Goal: Task Accomplishment & Management: Use online tool/utility

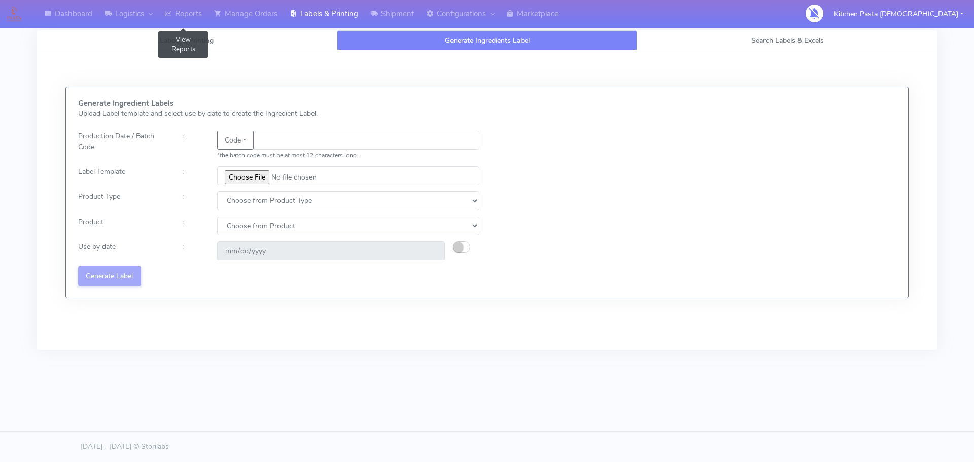
click at [174, 21] on link "Reports" at bounding box center [183, 14] width 50 height 28
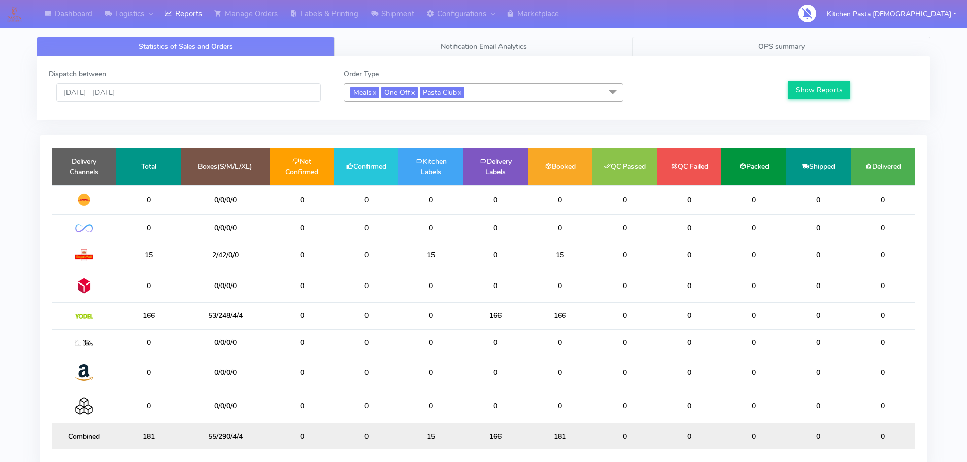
click at [726, 47] on link "OPS summary" at bounding box center [781, 47] width 298 height 20
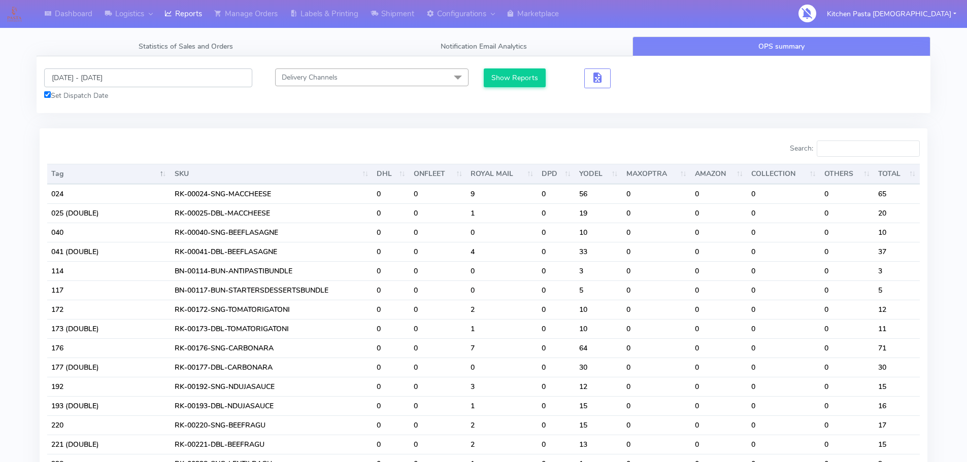
click at [140, 83] on input "[DATE] - [DATE]" at bounding box center [148, 78] width 208 height 19
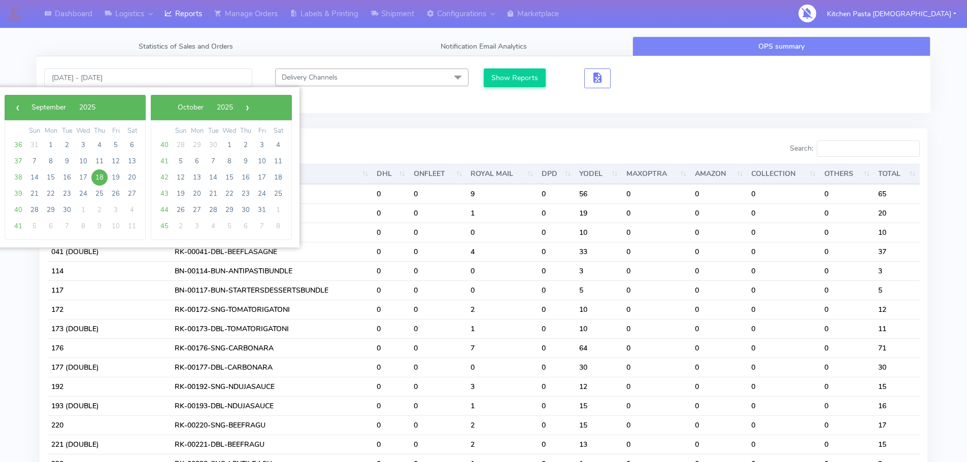
click at [99, 179] on span "18" at bounding box center [99, 178] width 16 height 16
click at [118, 177] on span "19" at bounding box center [116, 178] width 16 height 16
type input "[DATE] - [DATE]"
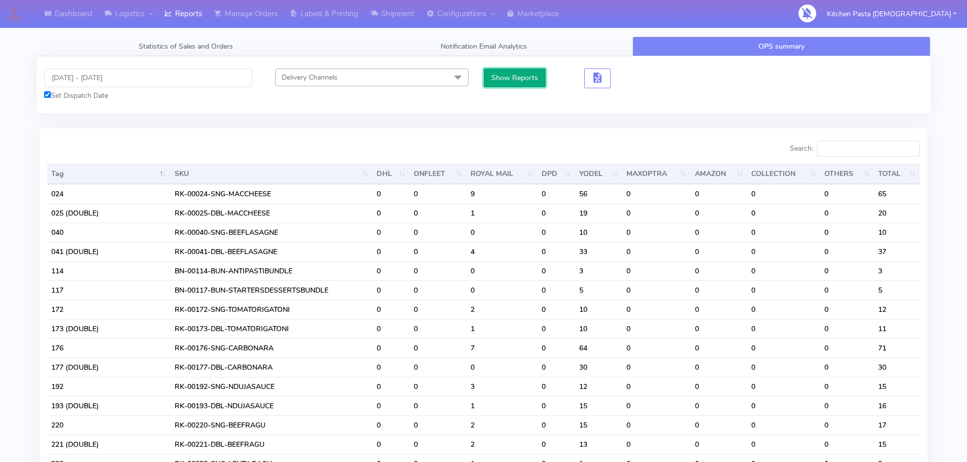
click at [505, 74] on button "Show Reports" at bounding box center [515, 78] width 62 height 19
click at [869, 144] on input "Search:" at bounding box center [868, 149] width 103 height 16
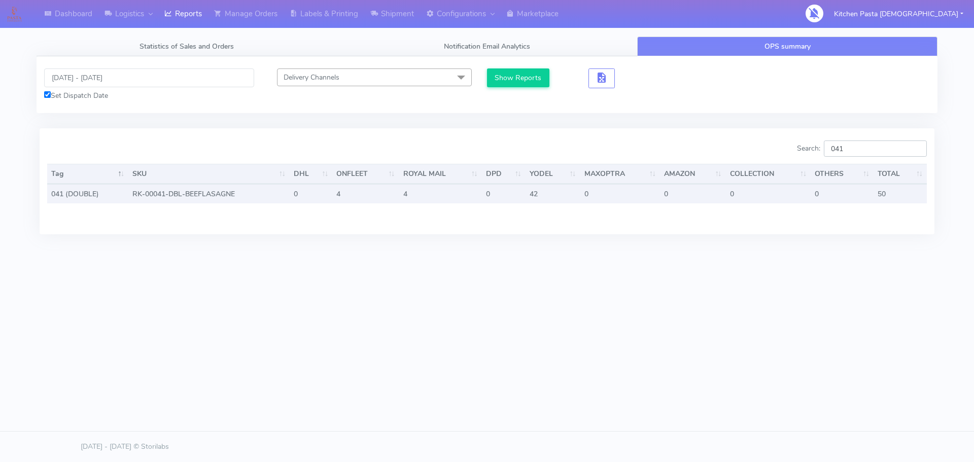
type input "041"
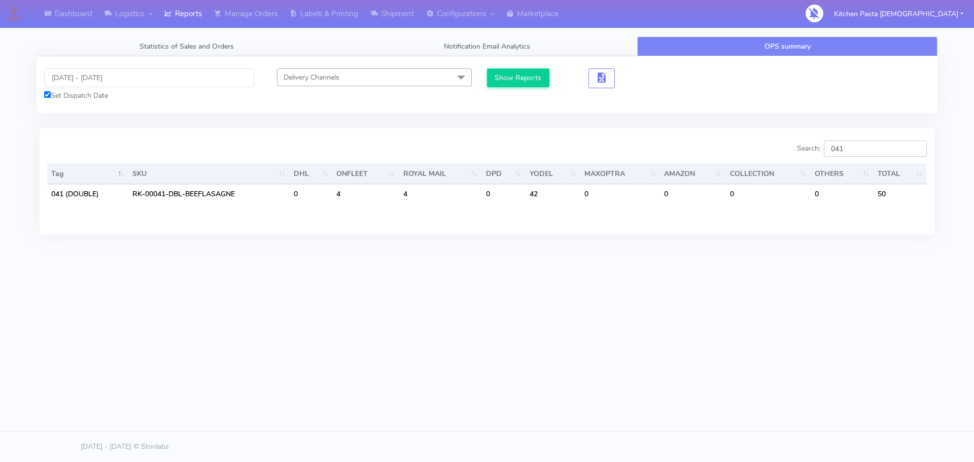
drag, startPoint x: 883, startPoint y: 150, endPoint x: 827, endPoint y: 149, distance: 56.4
click at [827, 149] on label "Search: 041" at bounding box center [862, 149] width 130 height 16
click at [326, 13] on link "Labels & Printing" at bounding box center [324, 14] width 81 height 28
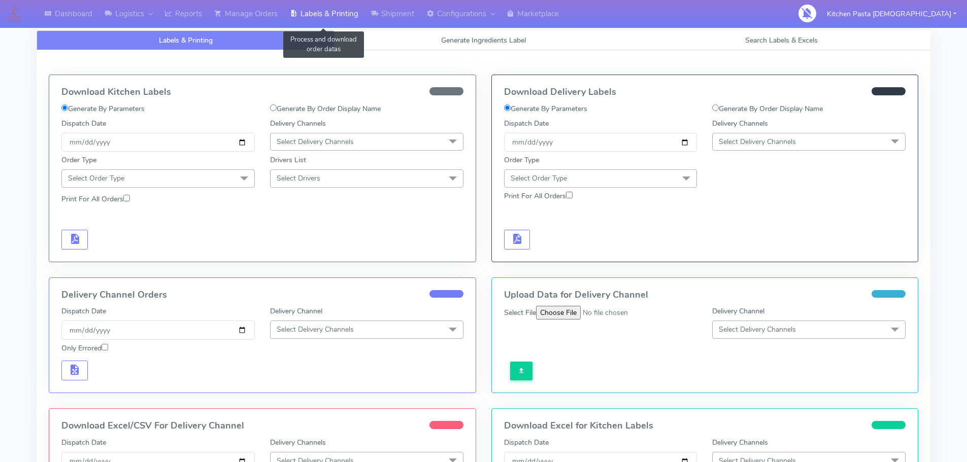
click at [336, 10] on link "Labels & Printing" at bounding box center [324, 14] width 81 height 28
click at [451, 41] on span "Generate Ingredients Label" at bounding box center [483, 41] width 85 height 10
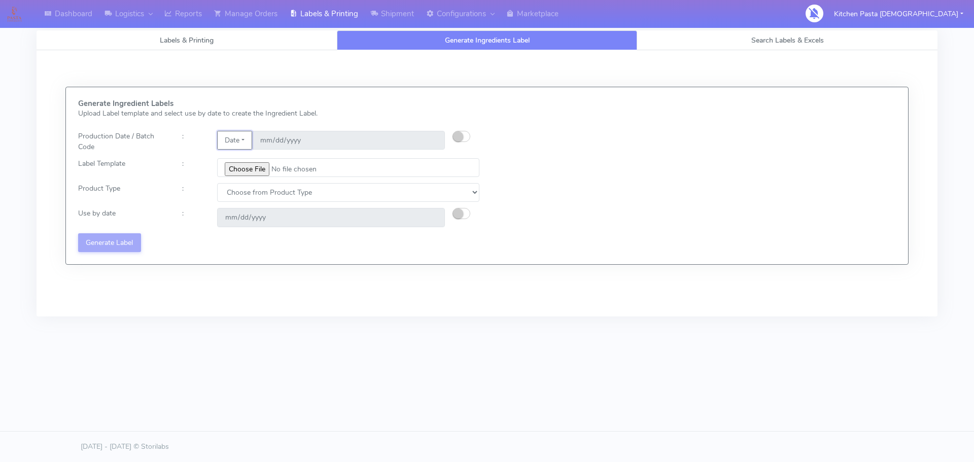
click at [237, 138] on button "Date" at bounding box center [234, 140] width 35 height 19
click at [244, 157] on link "Code" at bounding box center [258, 160] width 80 height 17
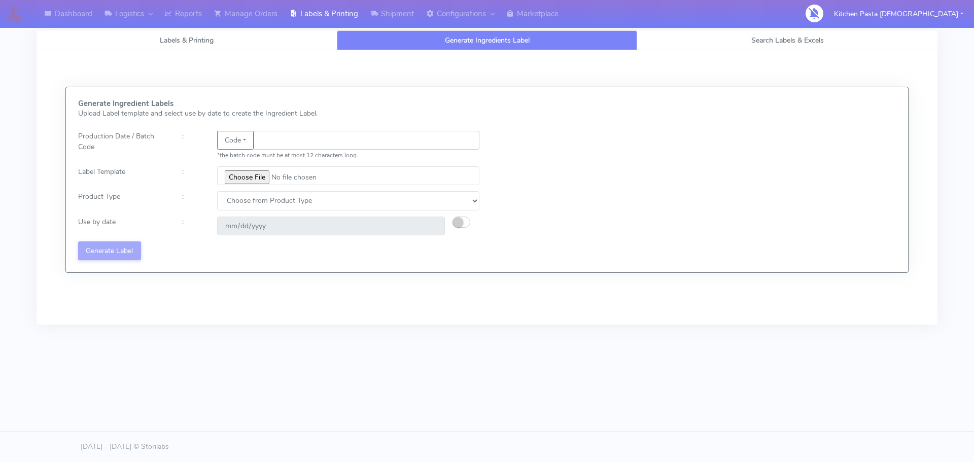
click at [294, 144] on input "text" at bounding box center [367, 140] width 226 height 19
type input "25261"
click at [256, 178] on input "file" at bounding box center [348, 175] width 262 height 19
type input "C:\fakepath\Beef & Chianti Lasagne 1 v3.jpg"
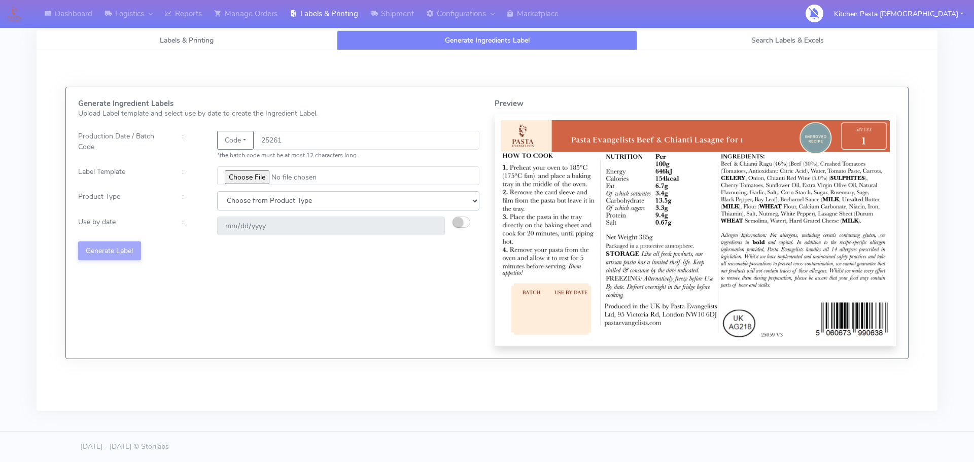
click at [250, 206] on select "Choose from Product Type ECOM ERETAIL CIRCULAR CIRC_DESERTS LASAGNE" at bounding box center [348, 200] width 262 height 19
select select "4"
click at [217, 191] on select "Choose from Product Type ECOM ERETAIL CIRCULAR CIRC_DESERTS LASAGNE" at bounding box center [348, 200] width 262 height 19
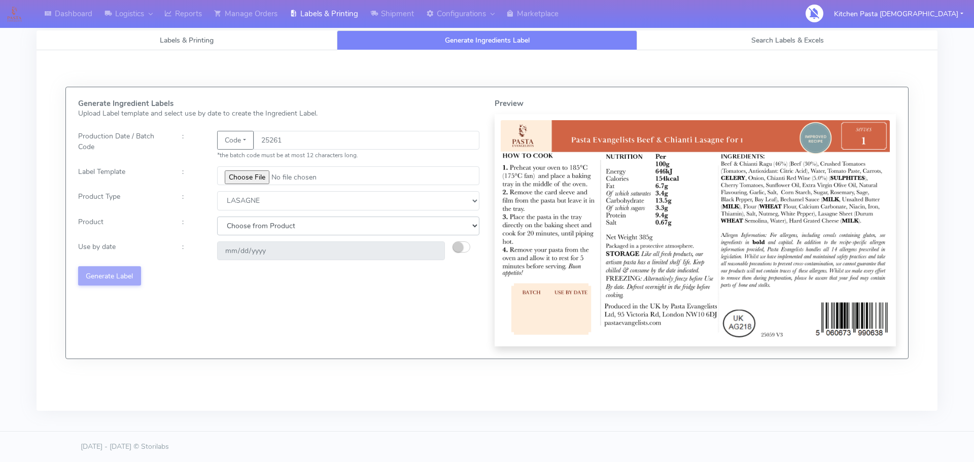
click at [254, 227] on select "Choose from Product LASAGNE" at bounding box center [348, 226] width 262 height 19
select select "0"
click at [217, 217] on select "Choose from Product LASAGNE" at bounding box center [348, 226] width 262 height 19
click at [462, 247] on small "button" at bounding box center [458, 247] width 10 height 10
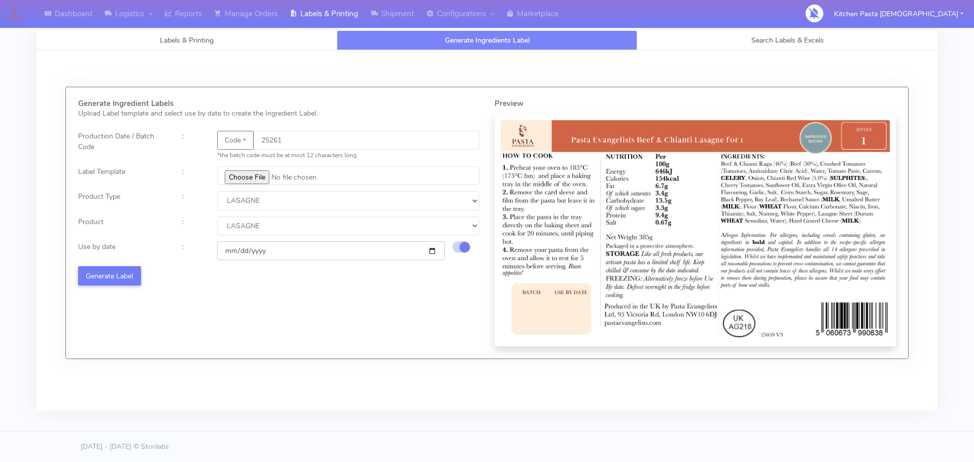
click at [430, 252] on input "[DATE]" at bounding box center [331, 251] width 228 height 19
type input "[DATE]"
click at [115, 279] on button "Generate Label" at bounding box center [109, 275] width 63 height 19
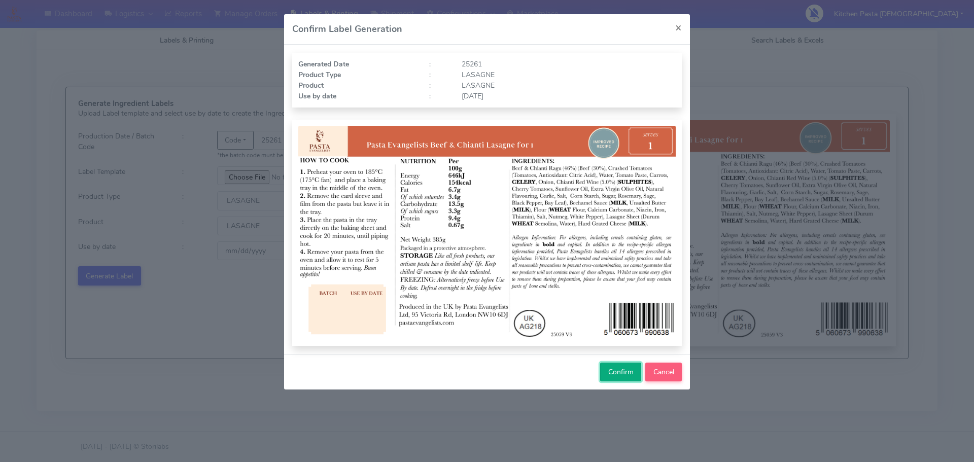
click at [620, 373] on span "Confirm" at bounding box center [620, 372] width 25 height 10
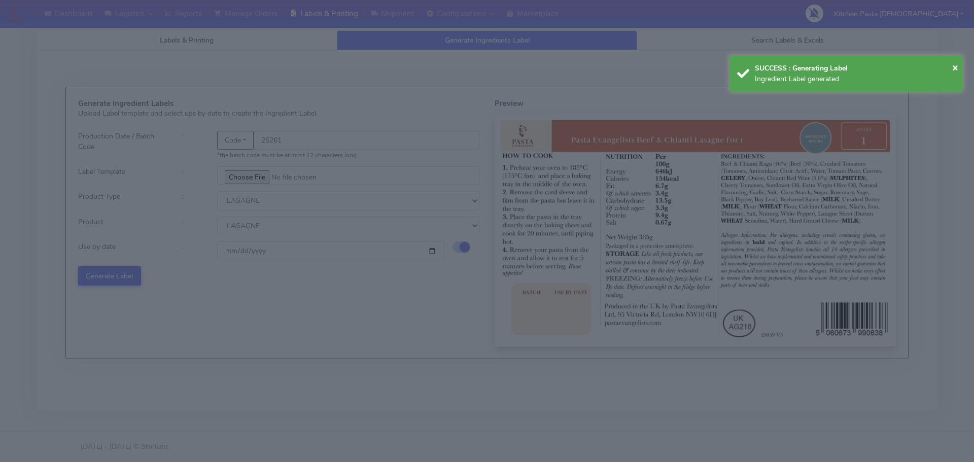
select select
